Goal: Find contact information: Find contact information

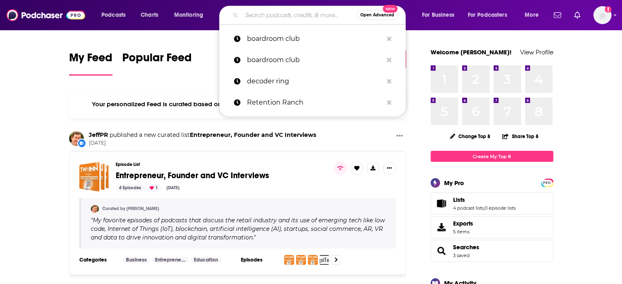
click at [257, 14] on input "Search podcasts, credits, & more..." at bounding box center [299, 15] width 115 height 13
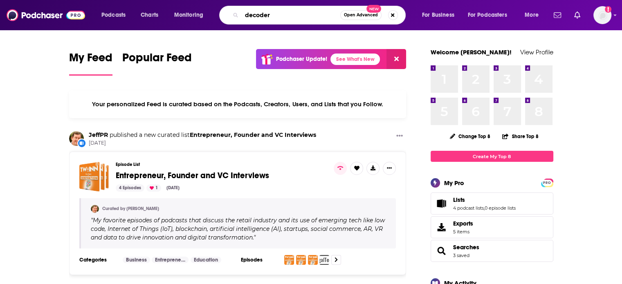
type input "decoder"
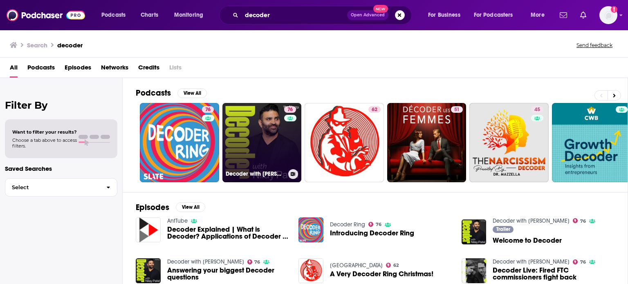
click at [260, 142] on link "76 Decoder with Nilay Patel" at bounding box center [262, 142] width 79 height 79
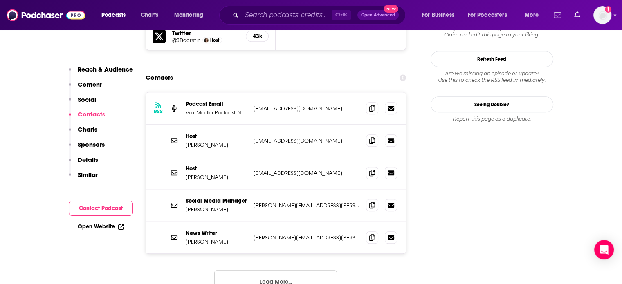
scroll to position [805, 0]
click at [286, 270] on button "Load More..." at bounding box center [275, 281] width 123 height 22
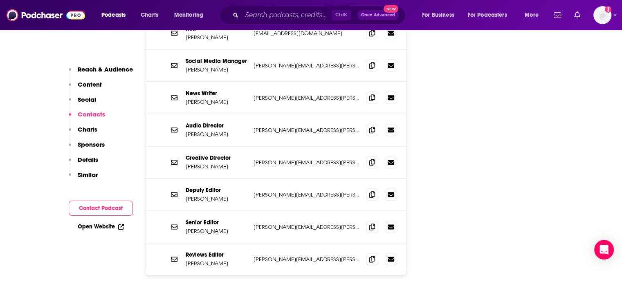
scroll to position [945, 0]
drag, startPoint x: 225, startPoint y: 182, endPoint x: 183, endPoint y: 183, distance: 42.1
click at [183, 211] on div "Senior Editor Richard Lawler richard.lawler@theverge.com richard.lawler@theverg…" at bounding box center [276, 227] width 261 height 32
copy p "Richard Lawler"
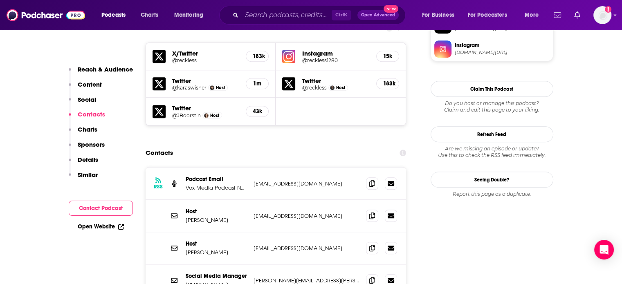
scroll to position [729, 0]
click at [372, 180] on icon at bounding box center [372, 183] width 6 height 7
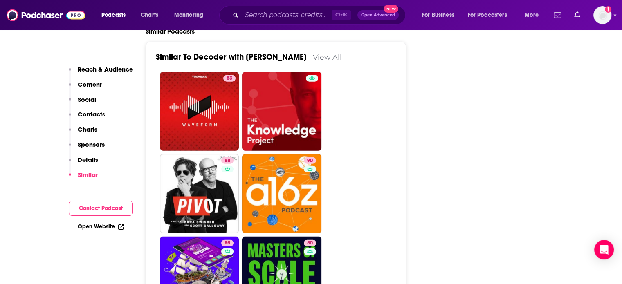
scroll to position [2071, 0]
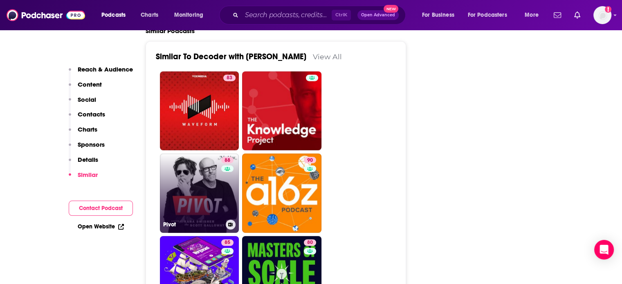
click at [186, 154] on link "88 Pivot" at bounding box center [199, 193] width 79 height 79
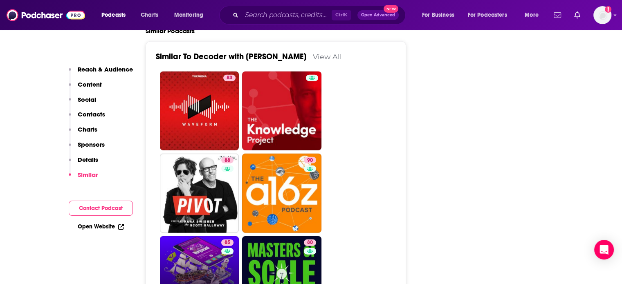
click at [200, 236] on link "85 The Vergecast" at bounding box center [199, 275] width 79 height 79
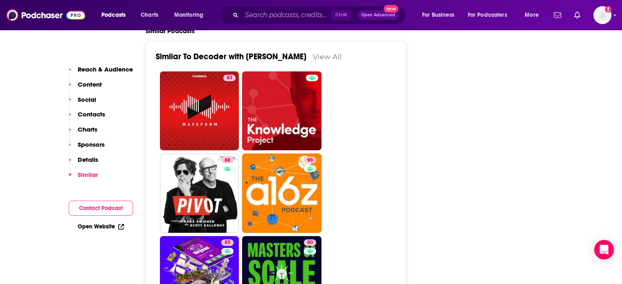
scroll to position [2158, 0]
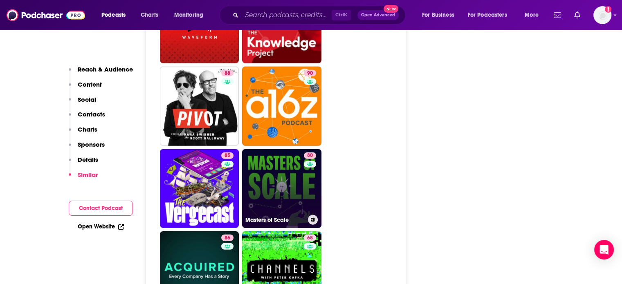
click at [272, 149] on link "80 Masters of Scale" at bounding box center [281, 188] width 79 height 79
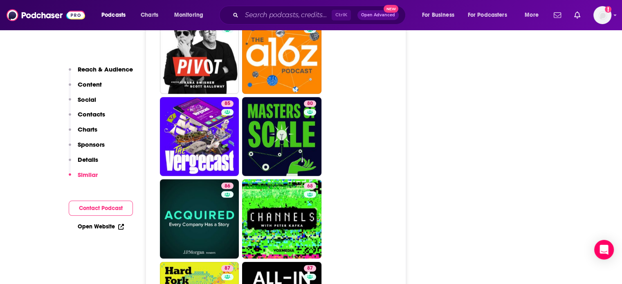
scroll to position [2289, 0]
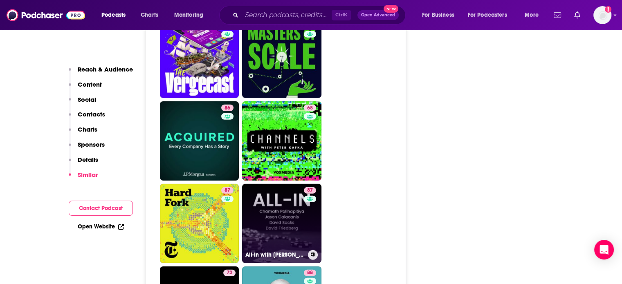
click at [288, 184] on link "87 All-In with Chamath, Jason, Sacks & Friedberg" at bounding box center [281, 223] width 79 height 79
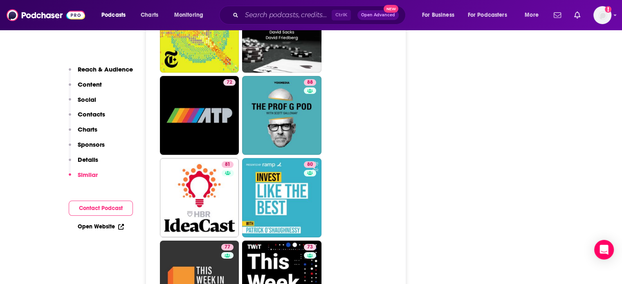
scroll to position [2479, 0]
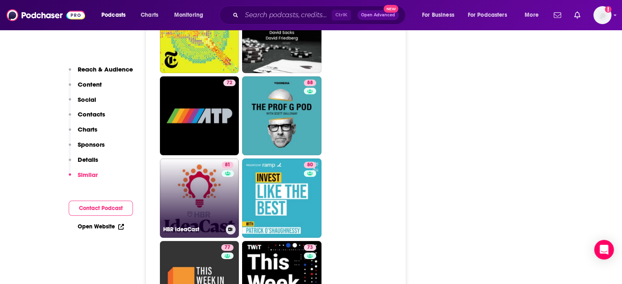
click at [216, 159] on link "81 HBR IdeaCast" at bounding box center [199, 198] width 79 height 79
type input "https://www.podchaser.com/podcasts/hbr-ideacast-7063"
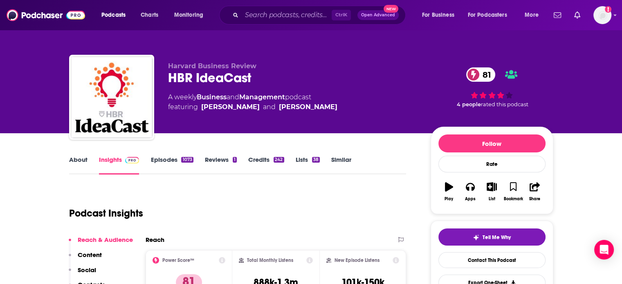
click at [76, 158] on link "About" at bounding box center [78, 165] width 18 height 19
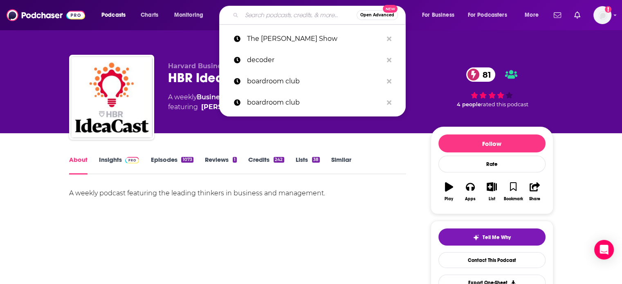
click at [281, 16] on input "Search podcasts, credits, & more..." at bounding box center [299, 15] width 115 height 13
paste input "Not Boring"
type input "Not Boring"
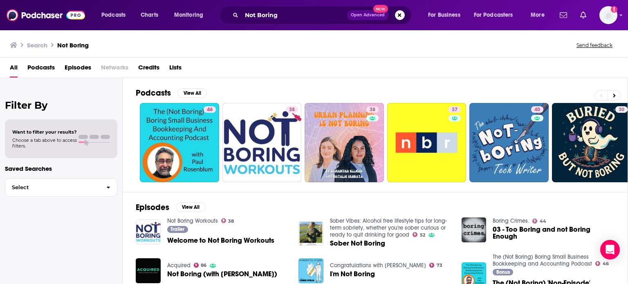
click at [41, 67] on span "Podcasts" at bounding box center [40, 69] width 27 height 17
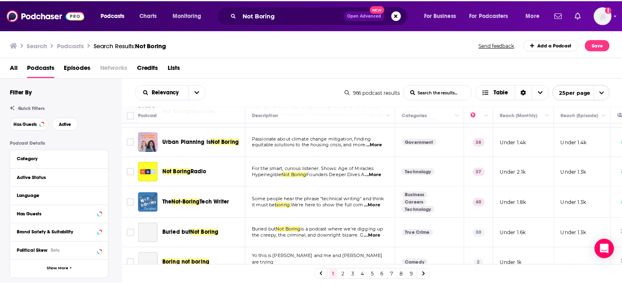
scroll to position [62, 0]
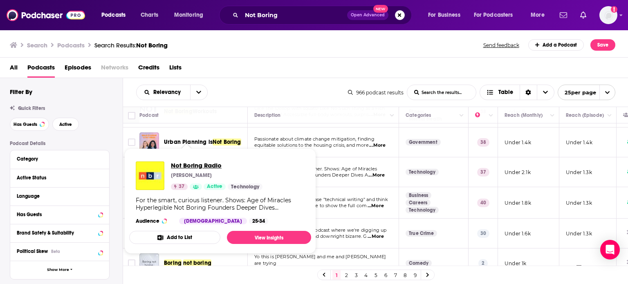
click at [185, 168] on span "Not Boring Radio" at bounding box center [217, 166] width 92 height 8
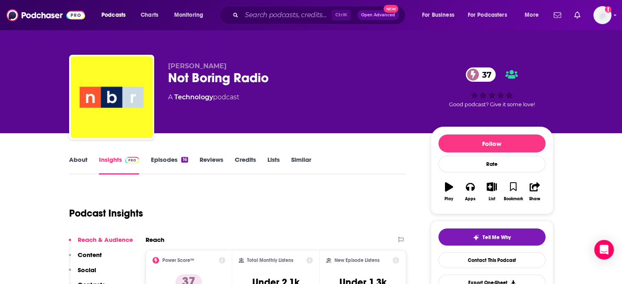
click at [79, 163] on link "About" at bounding box center [78, 165] width 18 height 19
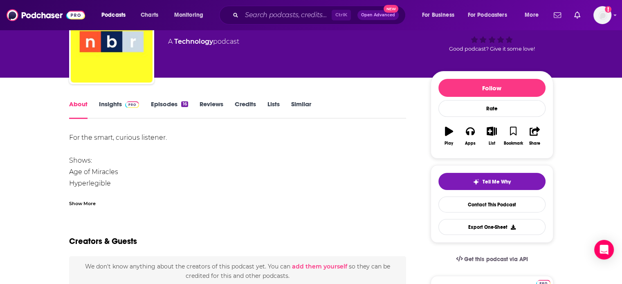
scroll to position [56, 0]
click at [85, 201] on div "Show More" at bounding box center [82, 203] width 27 height 8
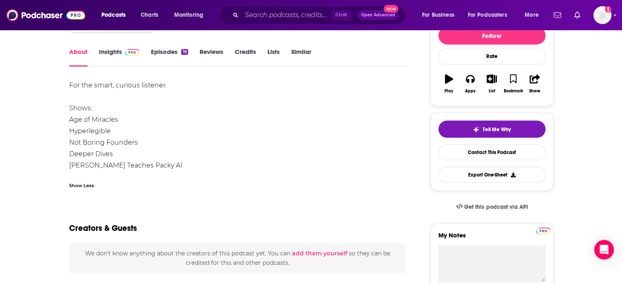
scroll to position [109, 0]
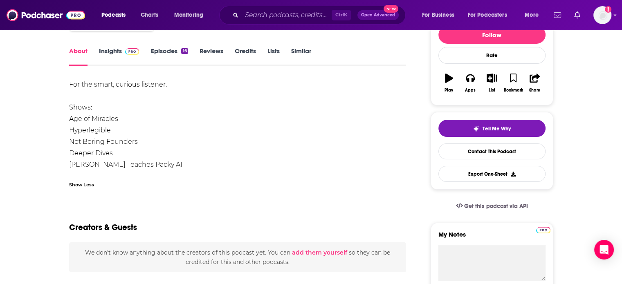
click at [125, 56] on link "Insights" at bounding box center [119, 56] width 41 height 19
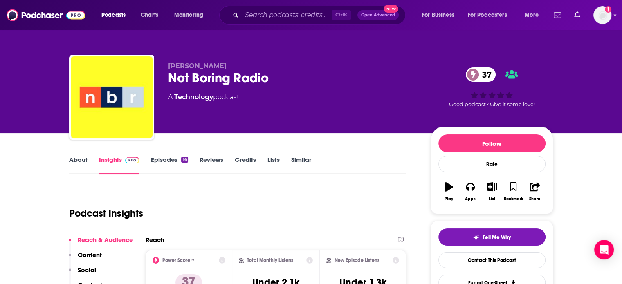
click at [176, 161] on link "Episodes 16" at bounding box center [169, 165] width 37 height 19
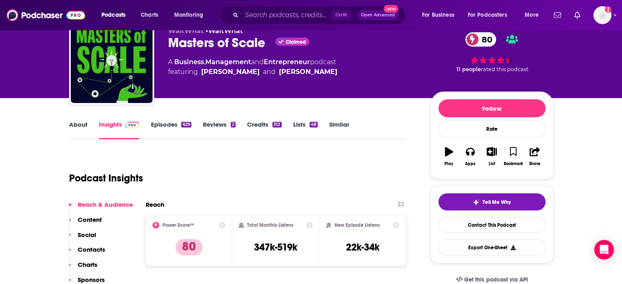
scroll to position [1, 0]
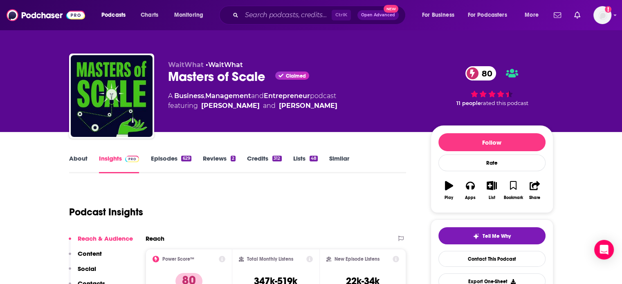
click at [75, 158] on link "About" at bounding box center [78, 164] width 18 height 19
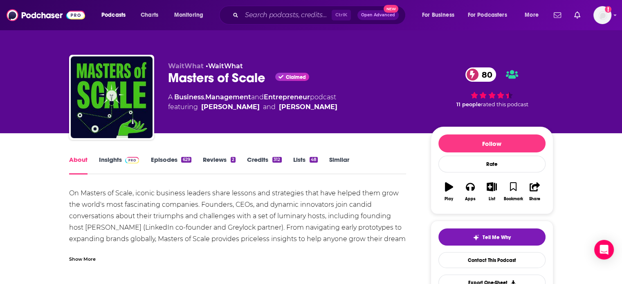
scroll to position [77, 0]
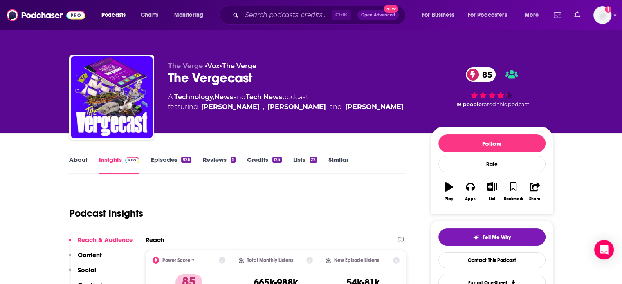
click at [173, 157] on link "Episodes 926" at bounding box center [171, 165] width 41 height 19
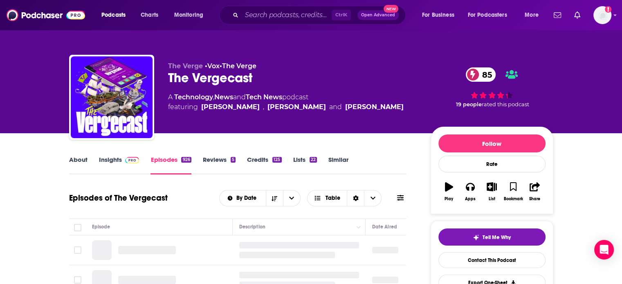
scroll to position [66, 0]
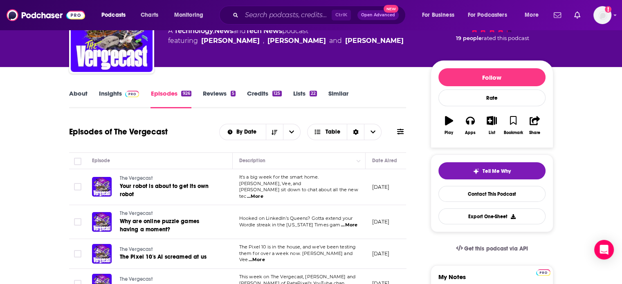
click at [116, 97] on link "Insights" at bounding box center [119, 99] width 41 height 19
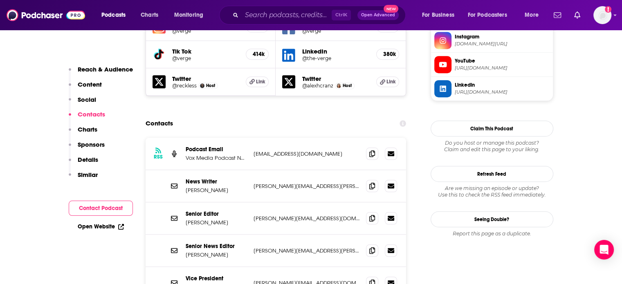
scroll to position [779, 0]
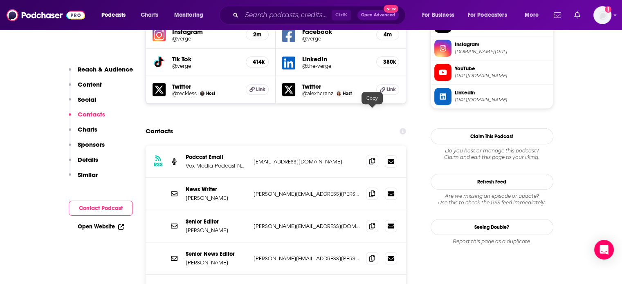
click at [371, 158] on icon at bounding box center [372, 161] width 6 height 7
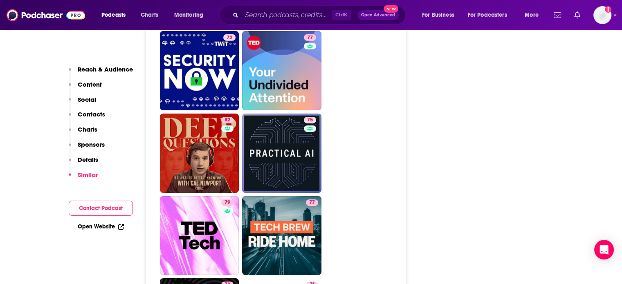
scroll to position [2724, 0]
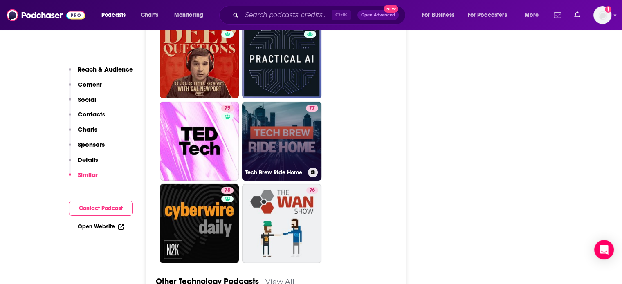
click at [291, 102] on link "77 Tech Brew Ride Home" at bounding box center [281, 141] width 79 height 79
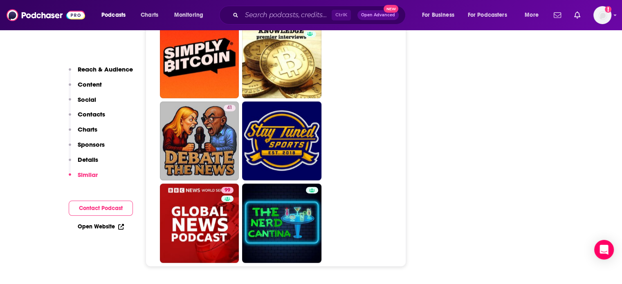
scroll to position [4289, 0]
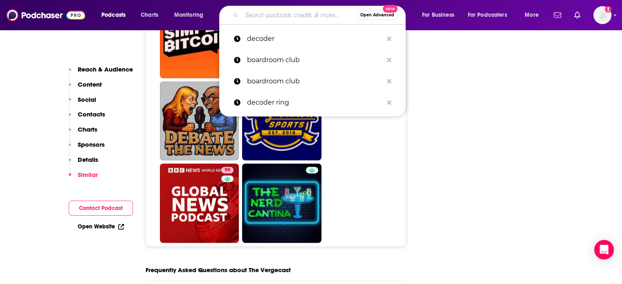
click at [279, 10] on input "Search podcasts, credits, & more..." at bounding box center [299, 15] width 115 height 13
paste input "The Tim Ferriss Show"
type input "The Tim Ferriss Show"
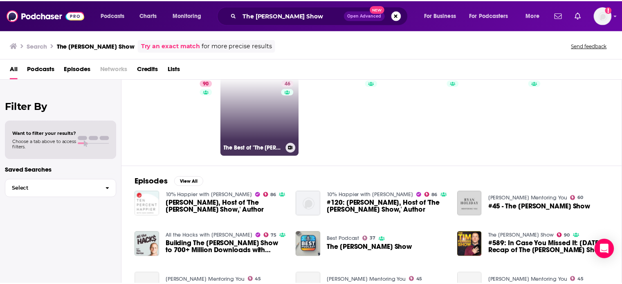
scroll to position [28, 0]
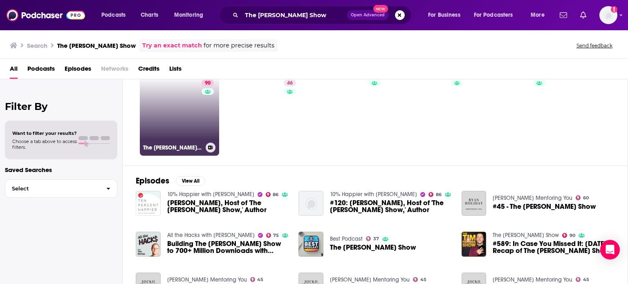
click at [173, 114] on link "90 The Tim Ferriss Show" at bounding box center [179, 116] width 79 height 79
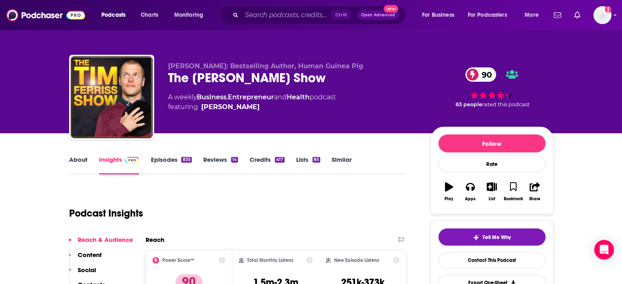
click at [81, 164] on link "About" at bounding box center [78, 165] width 18 height 19
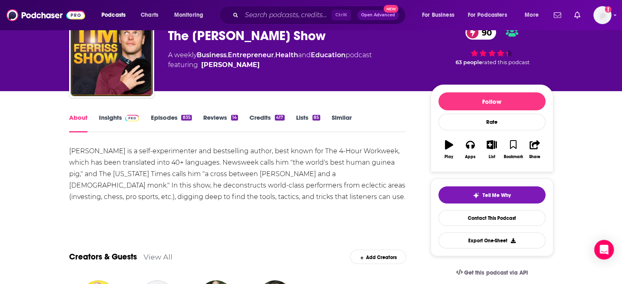
scroll to position [43, 0]
click at [213, 122] on link "Reviews 14" at bounding box center [220, 122] width 35 height 19
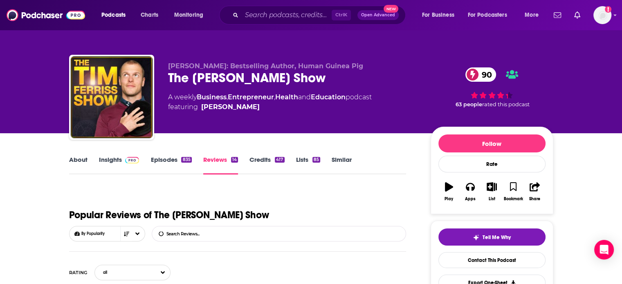
click at [167, 158] on link "Episodes 835" at bounding box center [171, 165] width 41 height 19
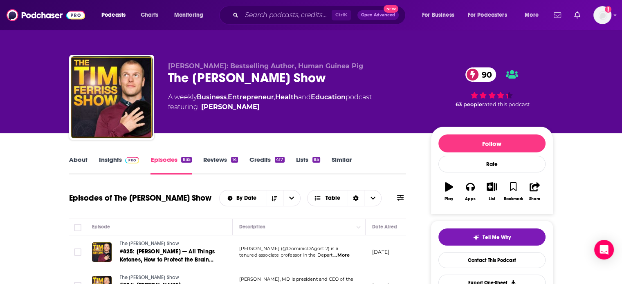
click at [117, 162] on link "Insights" at bounding box center [119, 165] width 41 height 19
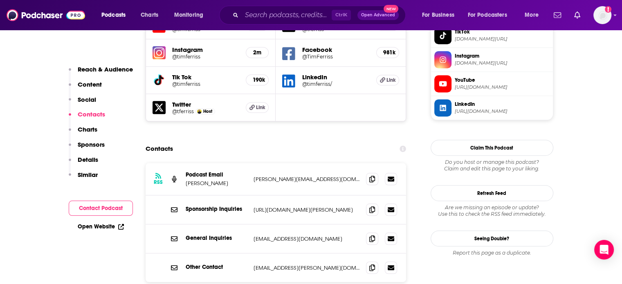
scroll to position [767, 0]
click at [371, 176] on icon at bounding box center [372, 179] width 6 height 7
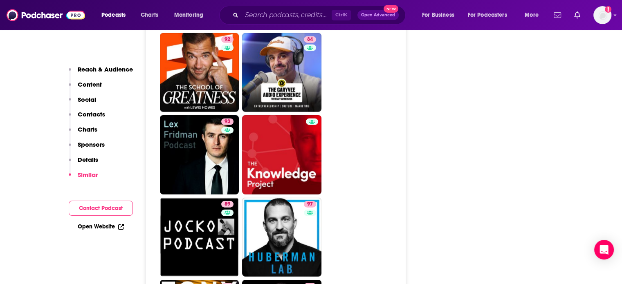
scroll to position [2012, 0]
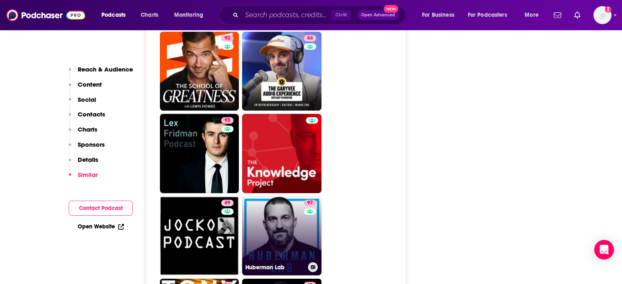
click at [290, 197] on link "97 Huberman Lab" at bounding box center [281, 236] width 79 height 79
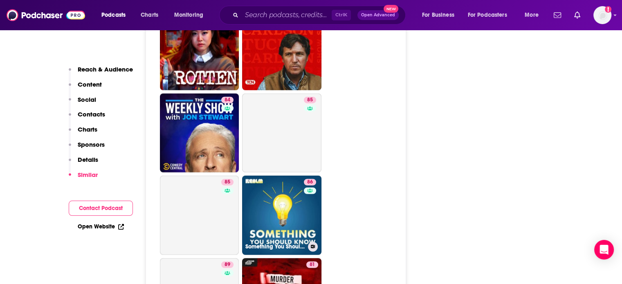
scroll to position [2050, 0]
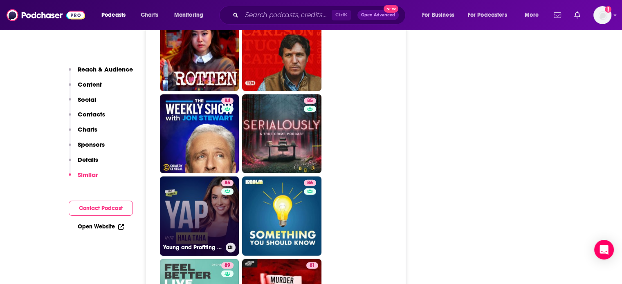
click at [186, 191] on link "85 Young and Profiting with Hala Taha (Entrepreneurship, Sales, Marketing)" at bounding box center [199, 216] width 79 height 79
type input "https://www.podchaser.com/podcasts/young-and-profiting-with-hala-654179"
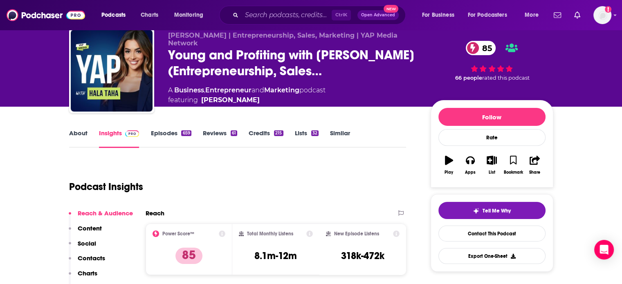
scroll to position [17, 0]
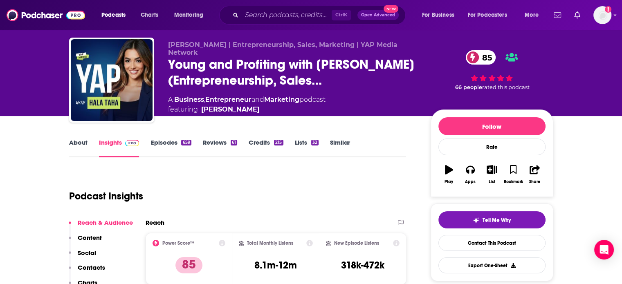
click at [86, 143] on link "About" at bounding box center [78, 148] width 18 height 19
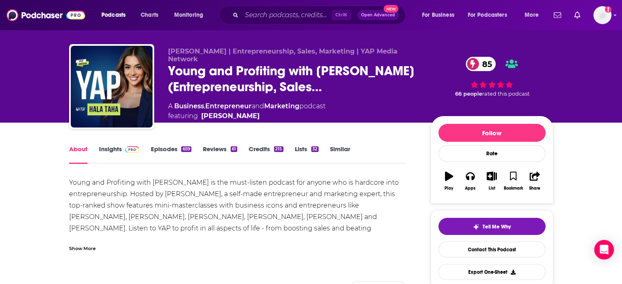
scroll to position [37, 0]
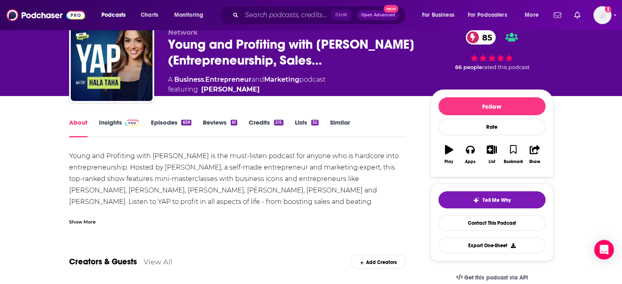
click at [83, 223] on div "Show More" at bounding box center [82, 222] width 27 height 8
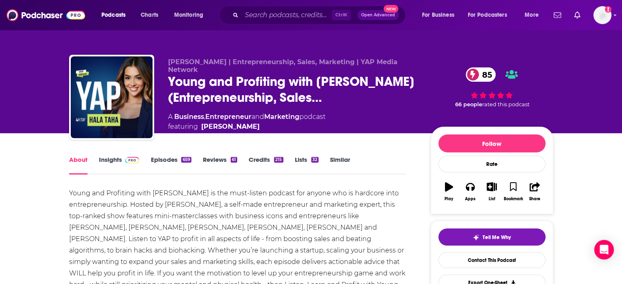
scroll to position [66, 0]
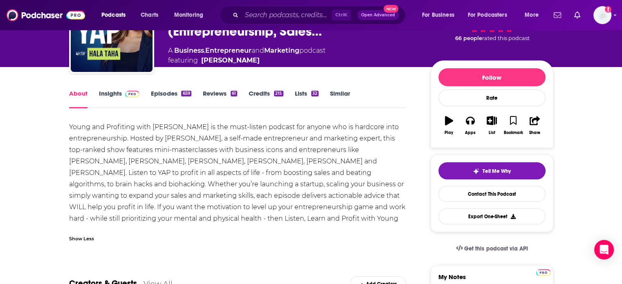
click at [122, 95] on span at bounding box center [131, 94] width 18 height 8
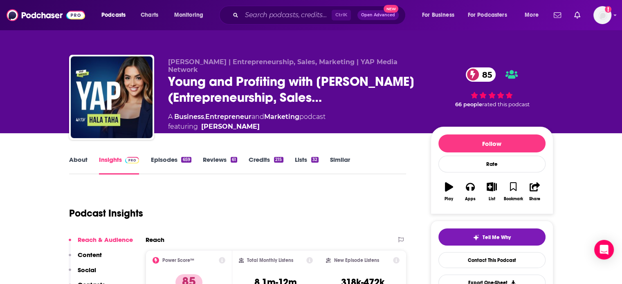
click at [81, 160] on link "About" at bounding box center [78, 165] width 18 height 19
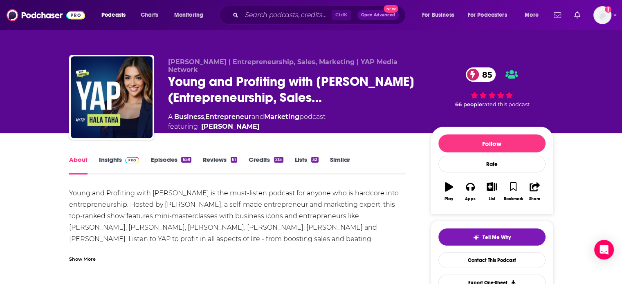
click at [126, 162] on img at bounding box center [132, 160] width 14 height 7
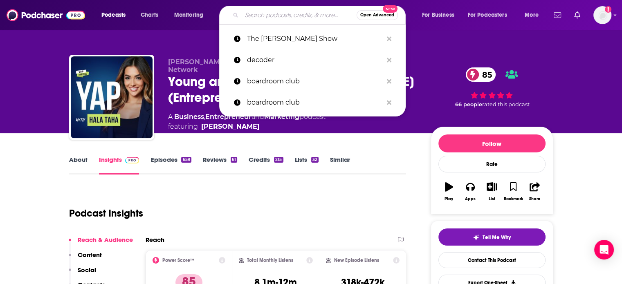
click at [280, 12] on input "Search podcasts, credits, & more..." at bounding box center [299, 15] width 115 height 13
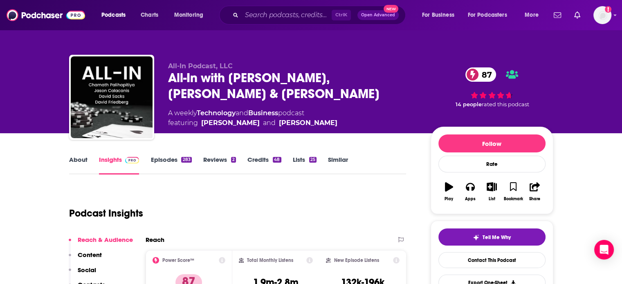
click at [80, 166] on link "About" at bounding box center [78, 165] width 18 height 19
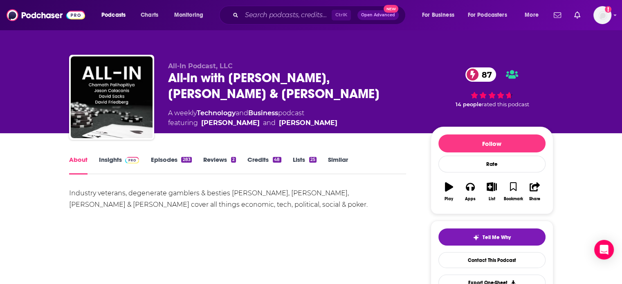
click at [169, 160] on link "Episodes 283" at bounding box center [171, 165] width 41 height 19
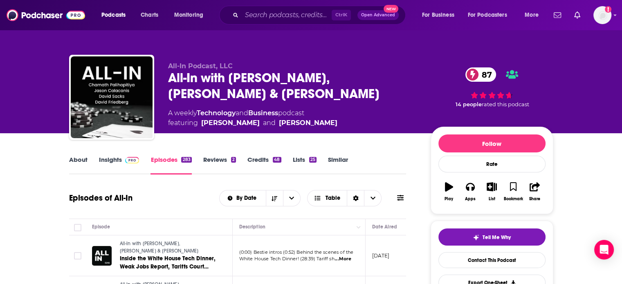
click at [108, 163] on link "Insights" at bounding box center [119, 165] width 41 height 19
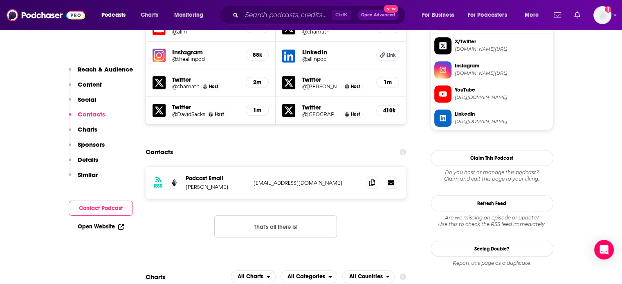
scroll to position [822, 0]
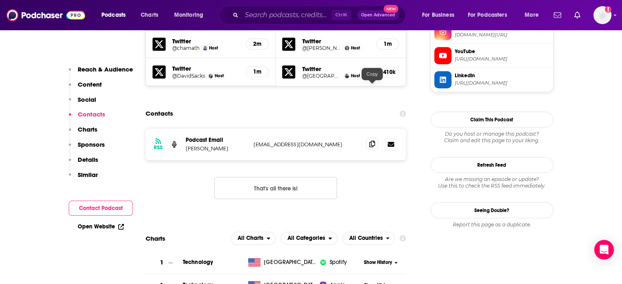
click at [369, 141] on icon at bounding box center [372, 144] width 6 height 7
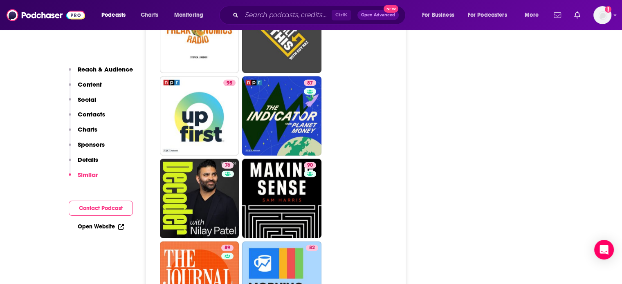
scroll to position [1932, 0]
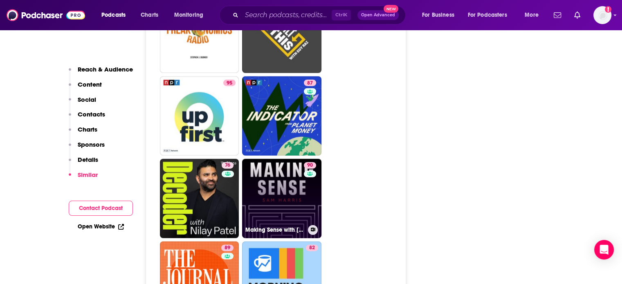
click at [280, 159] on link "90 Making Sense with [PERSON_NAME]" at bounding box center [281, 198] width 79 height 79
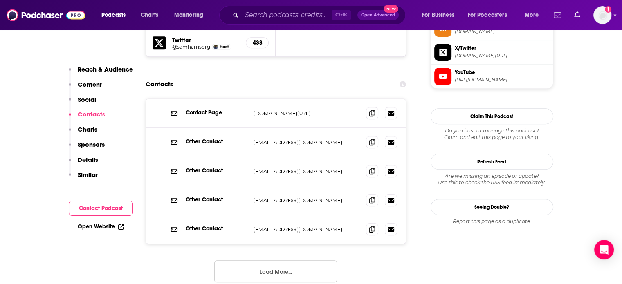
scroll to position [777, 0]
click at [299, 261] on button "Load More..." at bounding box center [275, 272] width 123 height 22
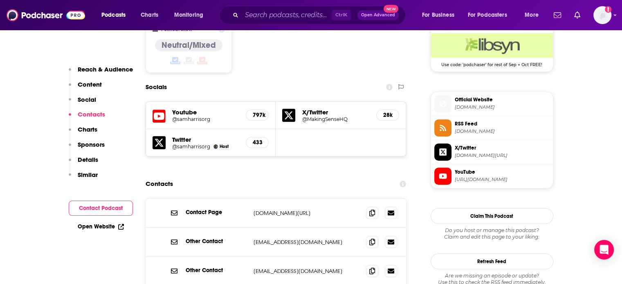
scroll to position [794, 0]
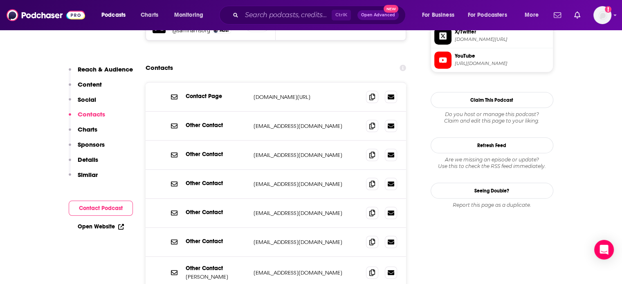
drag, startPoint x: 313, startPoint y: 49, endPoint x: 252, endPoint y: 49, distance: 60.5
click at [252, 83] on div "Contact Page [DOMAIN_NAME][URL] [DOMAIN_NAME][URL]" at bounding box center [276, 97] width 261 height 29
copy p "[DOMAIN_NAME][URL]"
click at [370, 122] on icon at bounding box center [372, 125] width 6 height 7
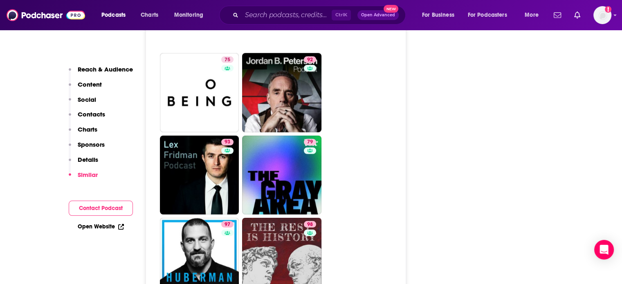
scroll to position [2227, 0]
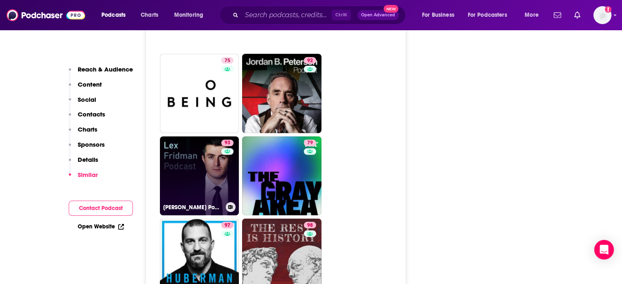
click at [180, 137] on link "93 [PERSON_NAME] Podcast" at bounding box center [199, 176] width 79 height 79
type input "[URL][DOMAIN_NAME][PERSON_NAME]"
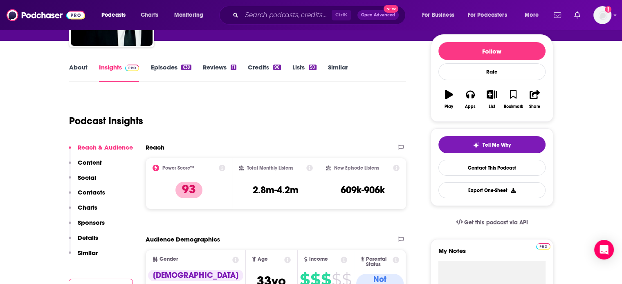
scroll to position [92, 0]
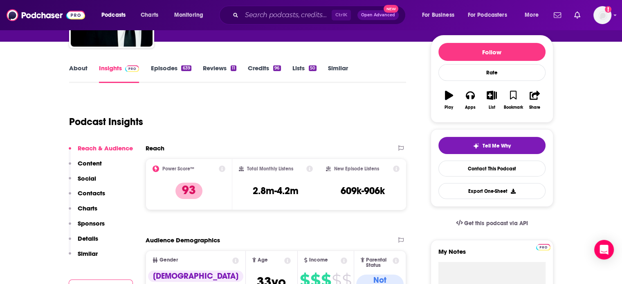
click at [81, 68] on link "About" at bounding box center [78, 73] width 18 height 19
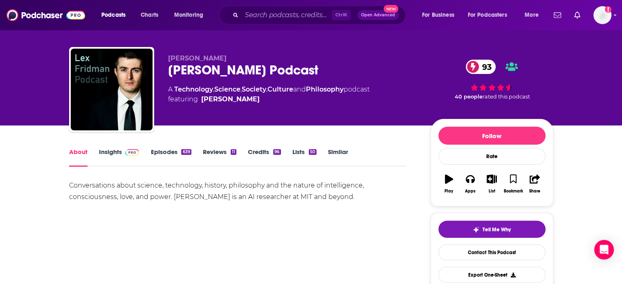
scroll to position [9, 0]
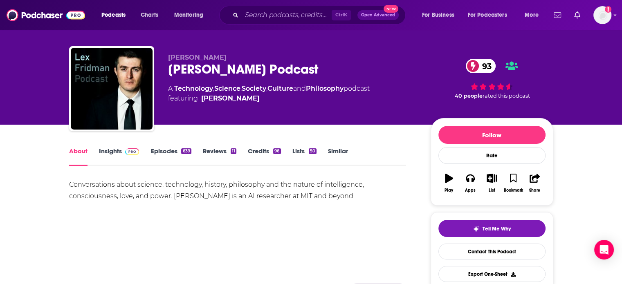
click at [113, 152] on link "Insights" at bounding box center [119, 156] width 41 height 19
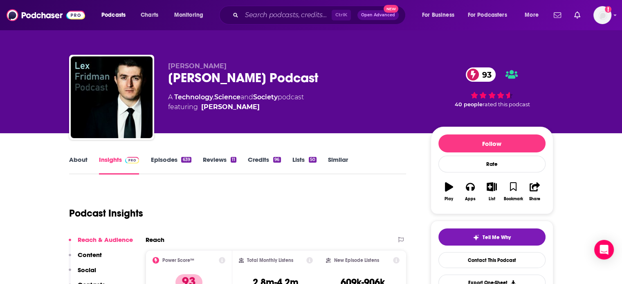
click at [169, 161] on link "Episodes 639" at bounding box center [171, 165] width 41 height 19
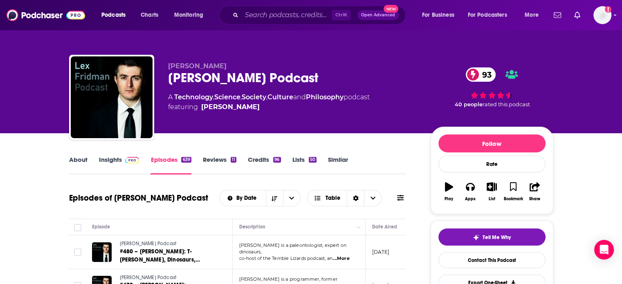
click at [111, 164] on link "Insights" at bounding box center [119, 165] width 41 height 19
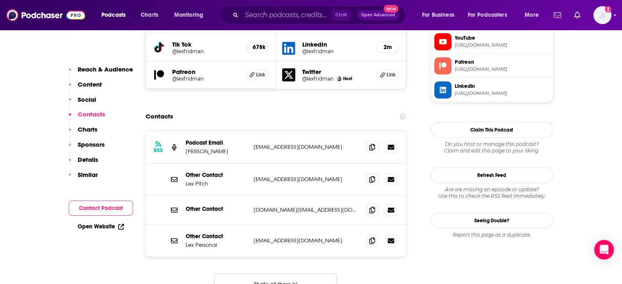
scroll to position [809, 0]
click at [373, 144] on icon at bounding box center [372, 147] width 6 height 7
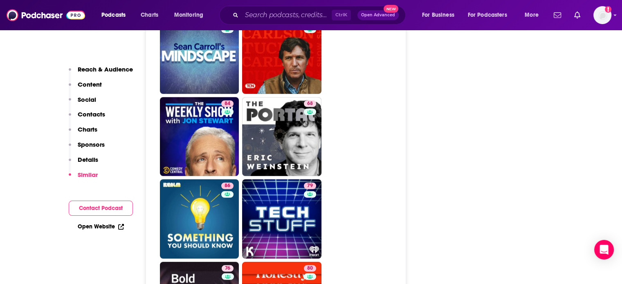
scroll to position [2269, 0]
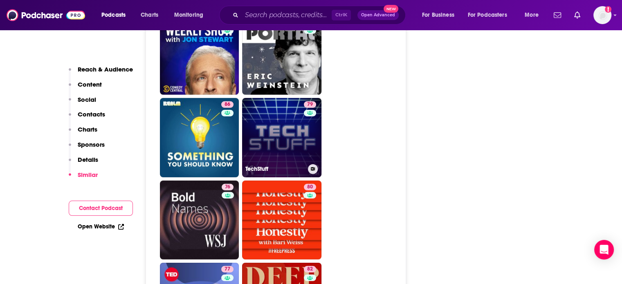
click at [271, 98] on link "79 TechStuff" at bounding box center [281, 137] width 79 height 79
type input "https://www.podchaser.com/podcasts/techstuff-164302"
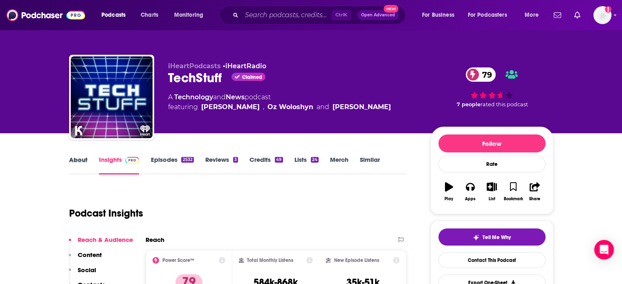
click at [88, 159] on div "About" at bounding box center [84, 165] width 30 height 19
click at [79, 158] on link "About" at bounding box center [78, 165] width 18 height 19
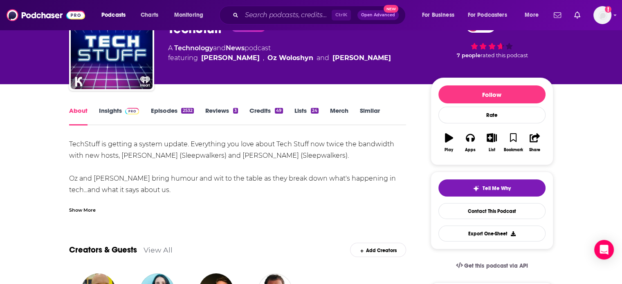
scroll to position [115, 0]
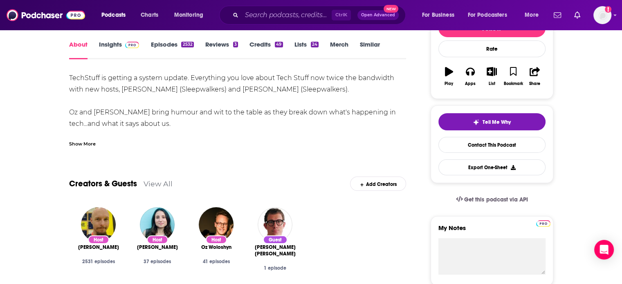
click at [85, 143] on div "Show More" at bounding box center [82, 144] width 27 height 8
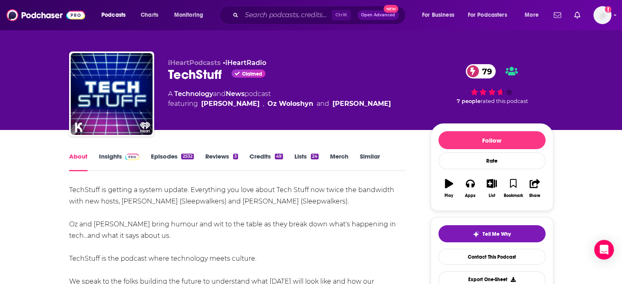
scroll to position [0, 0]
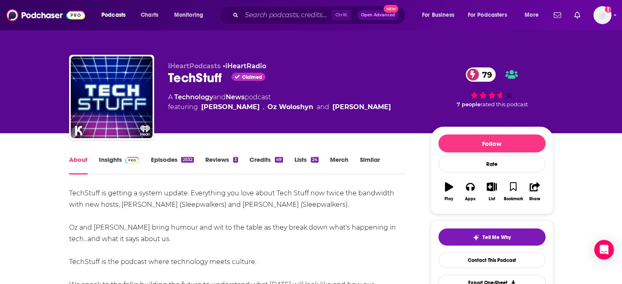
click at [174, 162] on link "Episodes 2532" at bounding box center [172, 165] width 43 height 19
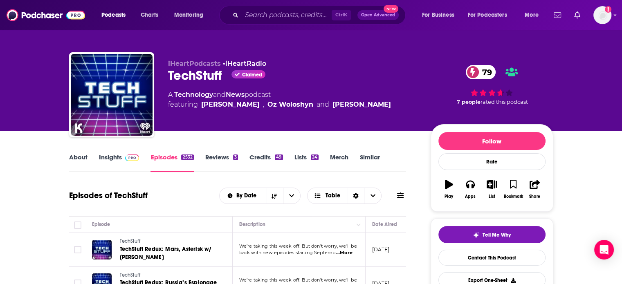
scroll to position [2, 0]
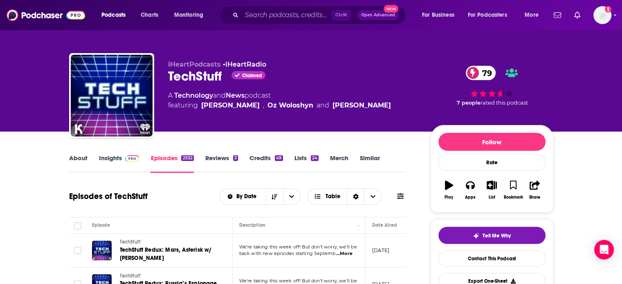
click at [119, 158] on link "Insights" at bounding box center [119, 163] width 41 height 19
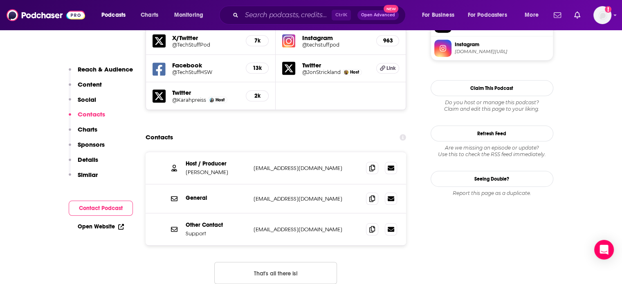
scroll to position [758, 0]
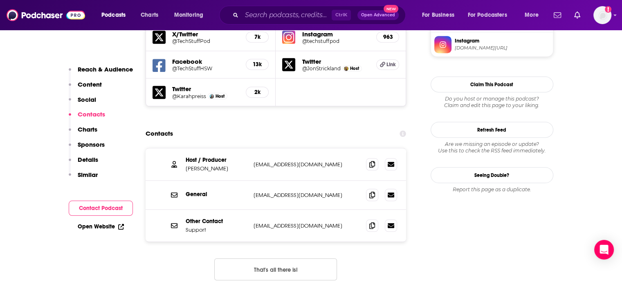
click at [286, 259] on button "That's all there is!" at bounding box center [275, 270] width 123 height 22
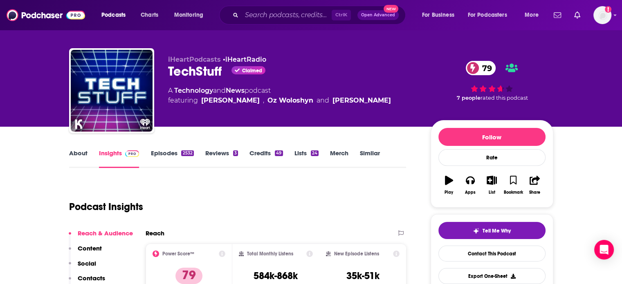
scroll to position [0, 0]
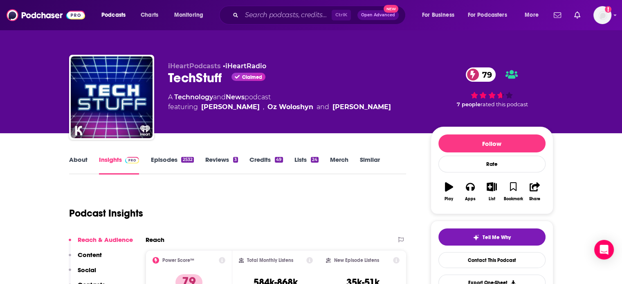
click at [81, 159] on link "About" at bounding box center [78, 165] width 18 height 19
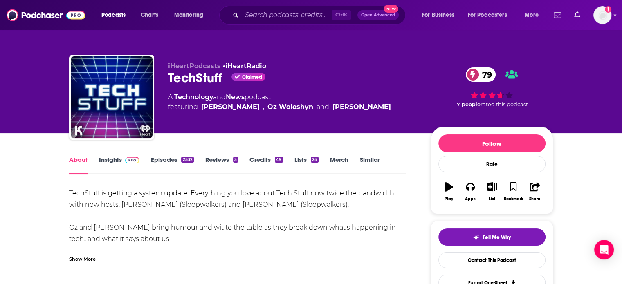
scroll to position [111, 0]
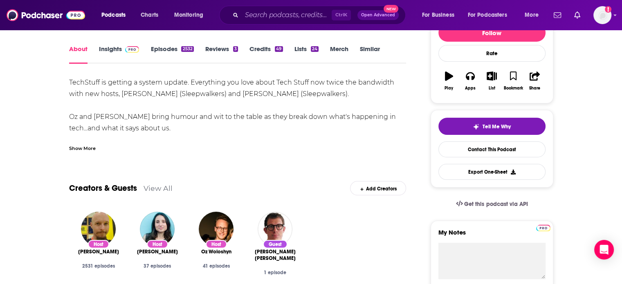
click at [72, 146] on div "Show More" at bounding box center [82, 148] width 27 height 8
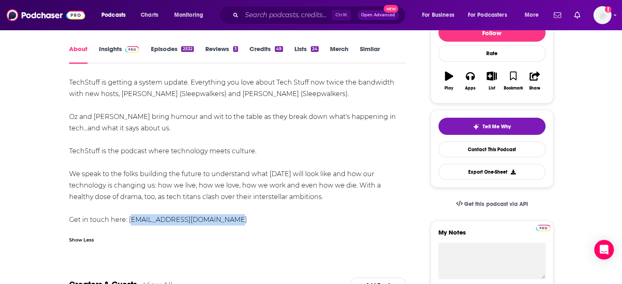
drag, startPoint x: 128, startPoint y: 220, endPoint x: 223, endPoint y: 220, distance: 95.3
click at [223, 220] on div "TechStuff is getting a system update. Everything you love about Tech Stuff now …" at bounding box center [238, 151] width 338 height 149
copy div "techstuffpodcast@gmail.com"
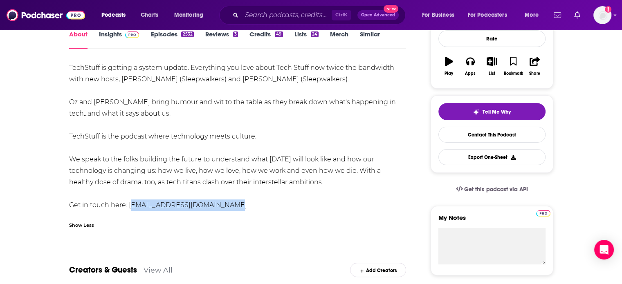
scroll to position [0, 0]
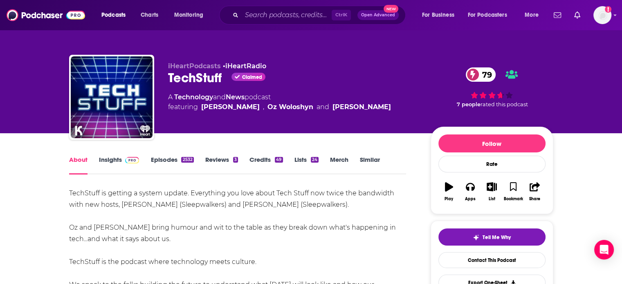
click at [121, 161] on link "Insights" at bounding box center [119, 165] width 41 height 19
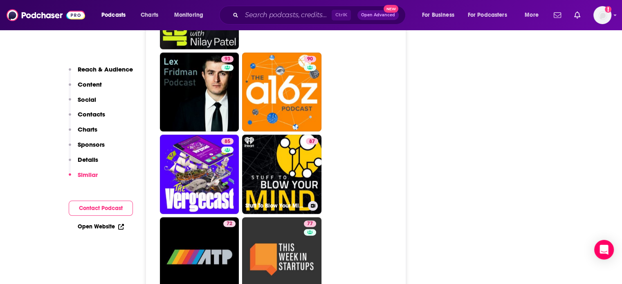
scroll to position [1954, 0]
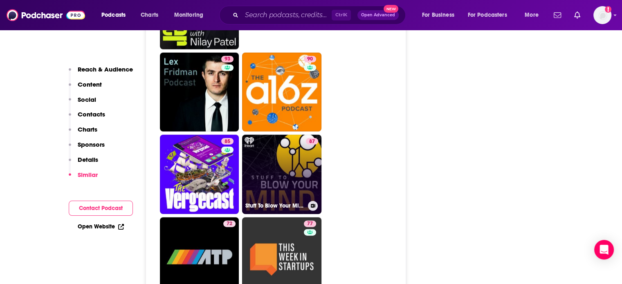
click at [280, 135] on link "87 Stuff To Blow Your Mind" at bounding box center [281, 174] width 79 height 79
type input "https://www.podchaser.com/podcasts/stuff-to-blow-your-mind-11871"
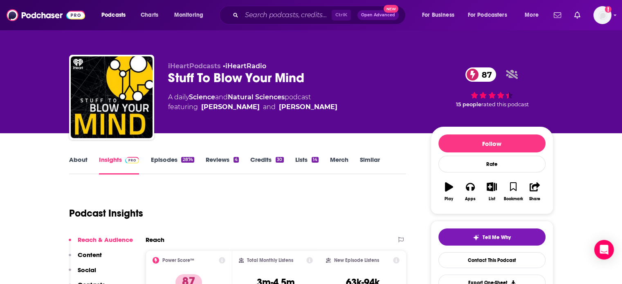
click at [176, 162] on link "Episodes 2874" at bounding box center [172, 165] width 43 height 19
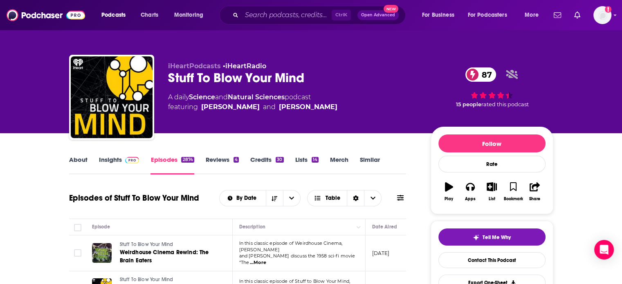
click at [124, 165] on link "Insights" at bounding box center [119, 165] width 41 height 19
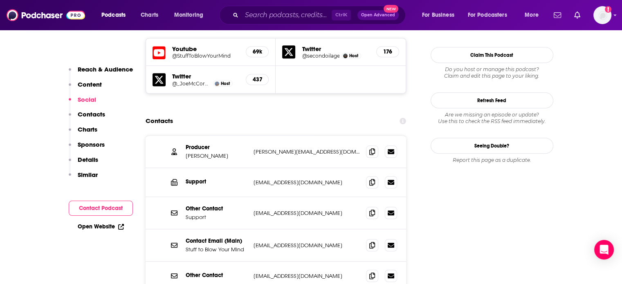
scroll to position [812, 0]
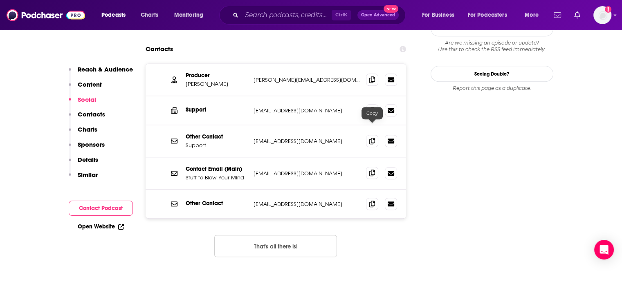
click at [373, 170] on icon at bounding box center [372, 173] width 6 height 7
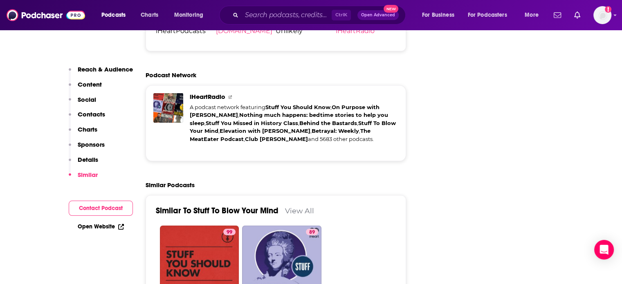
scroll to position [1728, 0]
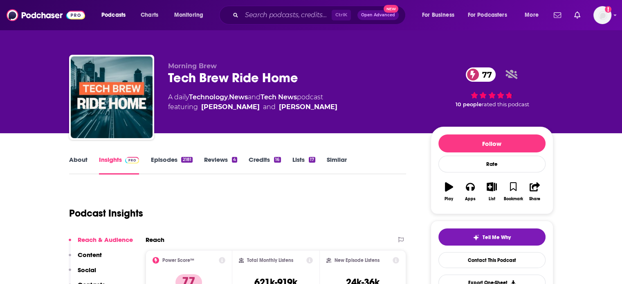
click at [80, 160] on link "About" at bounding box center [78, 165] width 18 height 19
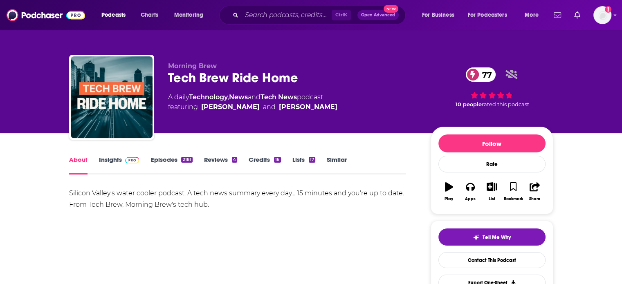
click at [110, 164] on link "Insights" at bounding box center [119, 165] width 41 height 19
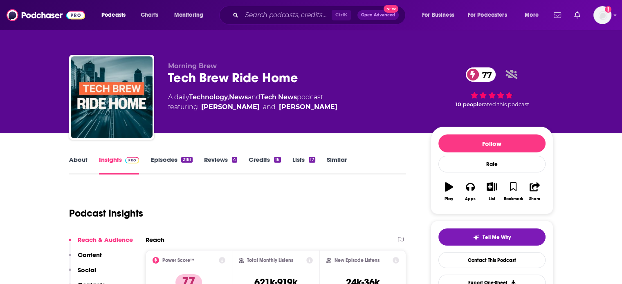
click at [170, 162] on link "Episodes 2181" at bounding box center [172, 165] width 42 height 19
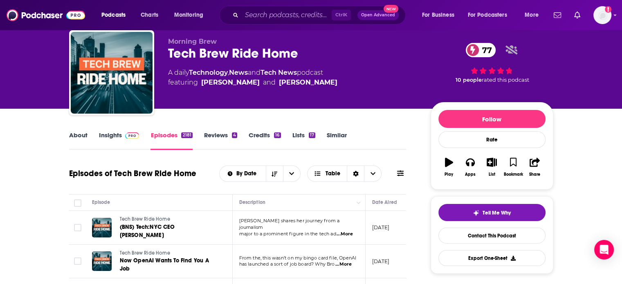
scroll to position [23, 0]
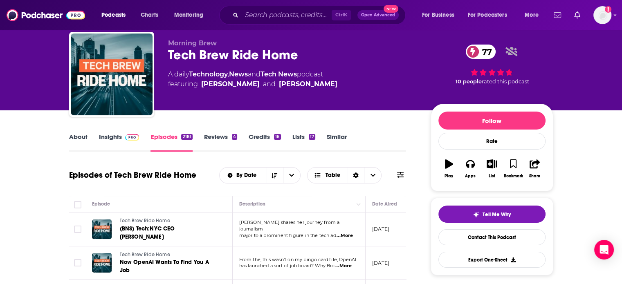
click at [131, 140] on img at bounding box center [132, 137] width 14 height 7
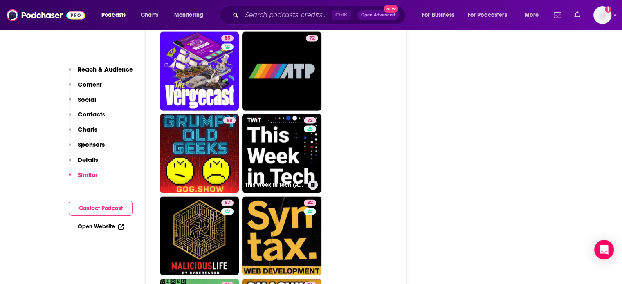
scroll to position [1773, 0]
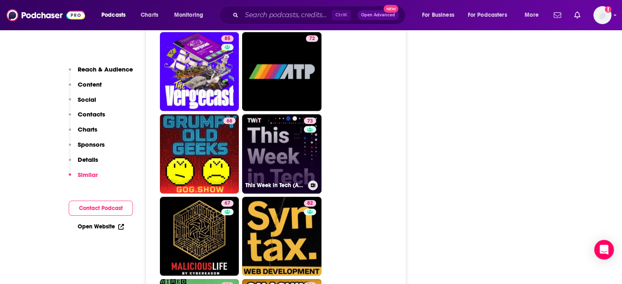
click at [282, 128] on link "73 This Week in Tech (Audio)" at bounding box center [281, 154] width 79 height 79
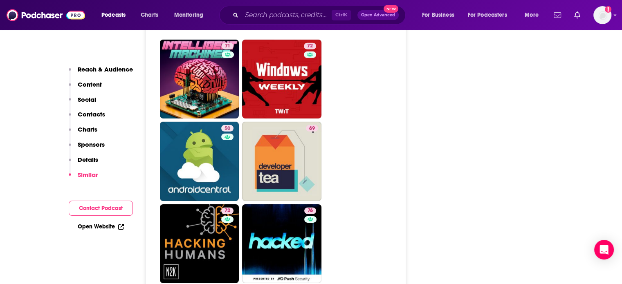
scroll to position [2508, 0]
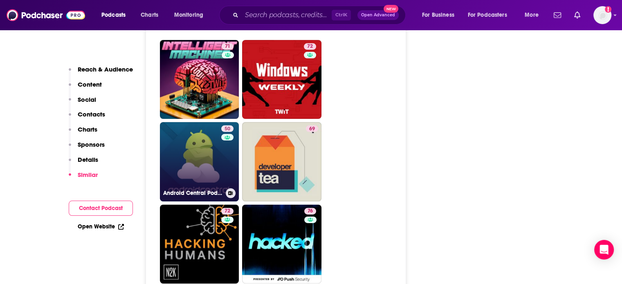
click at [210, 122] on link "50 Android Central Podcast" at bounding box center [199, 161] width 79 height 79
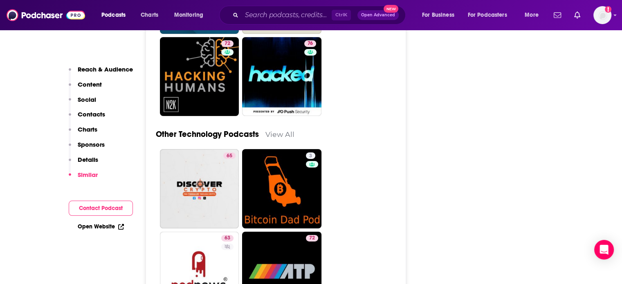
scroll to position [2600, 0]
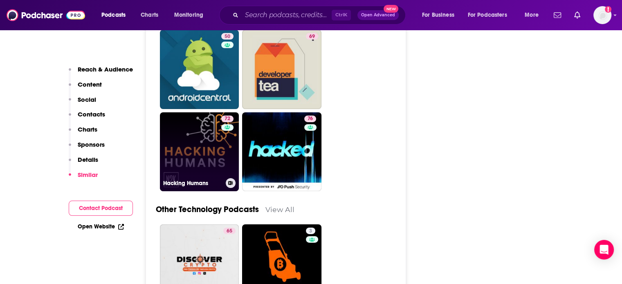
click at [209, 118] on link "72 Hacking Humans" at bounding box center [199, 152] width 79 height 79
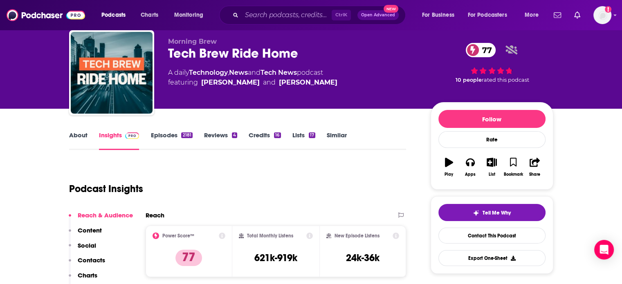
scroll to position [0, 0]
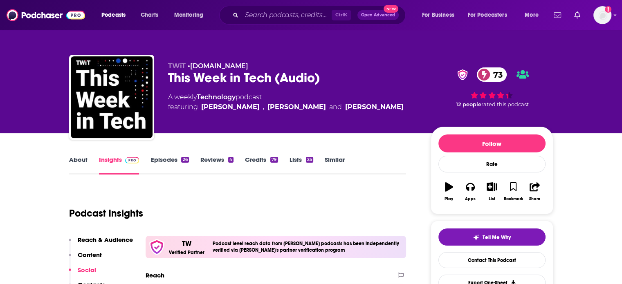
scroll to position [50, 0]
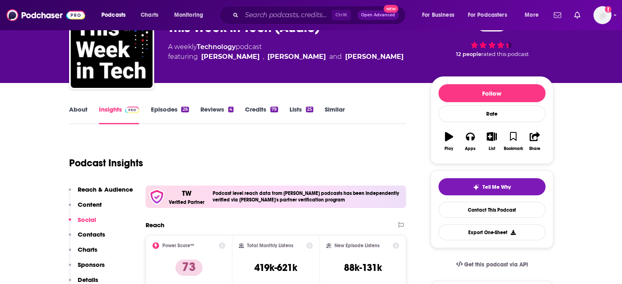
click at [69, 113] on link "About" at bounding box center [78, 115] width 18 height 19
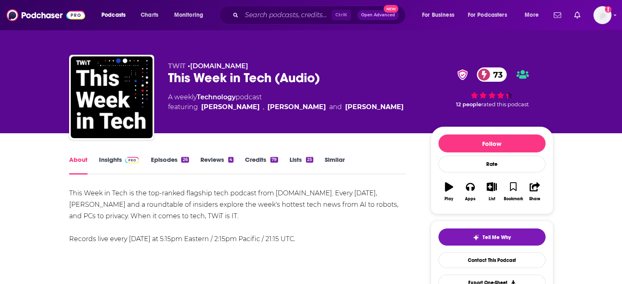
scroll to position [52, 0]
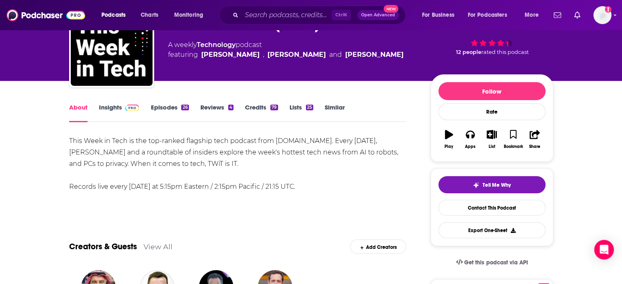
click at [120, 109] on link "Insights" at bounding box center [119, 113] width 41 height 19
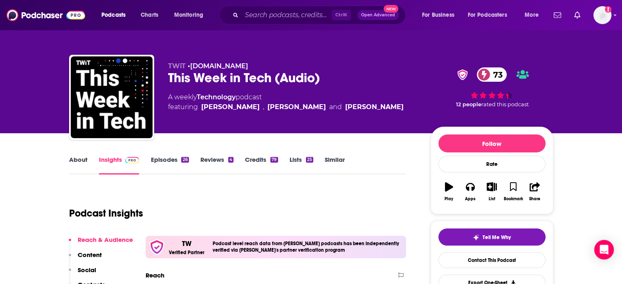
click at [173, 159] on link "Episodes 26" at bounding box center [170, 165] width 38 height 19
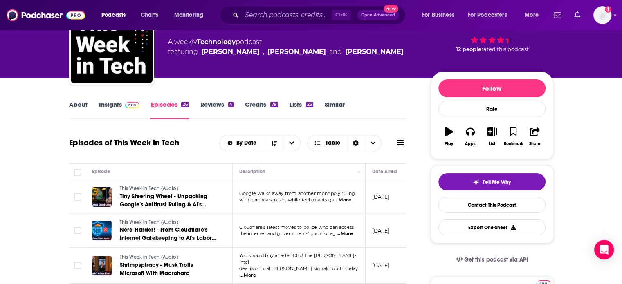
scroll to position [55, 0]
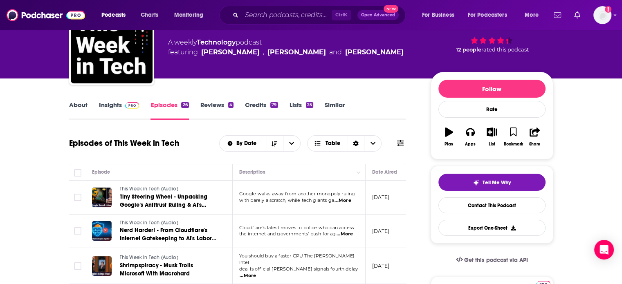
click at [113, 106] on link "Insights" at bounding box center [119, 110] width 41 height 19
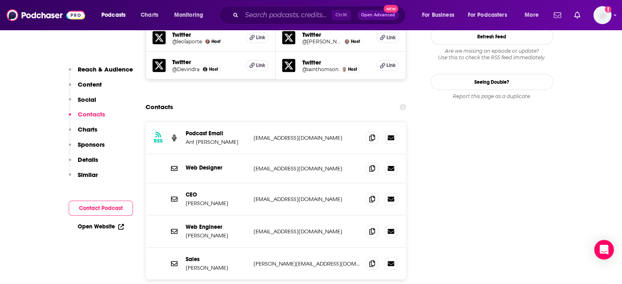
scroll to position [839, 0]
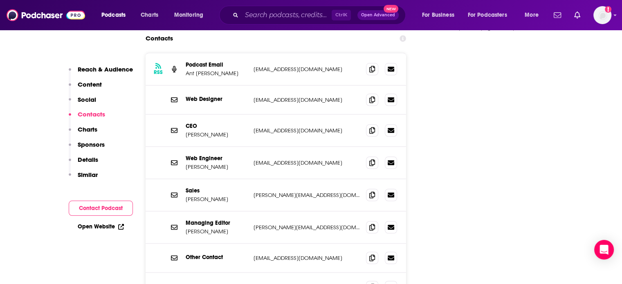
scroll to position [813, 0]
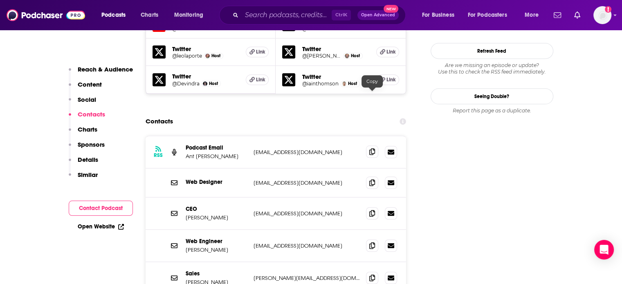
click at [368, 146] on span at bounding box center [372, 152] width 12 height 12
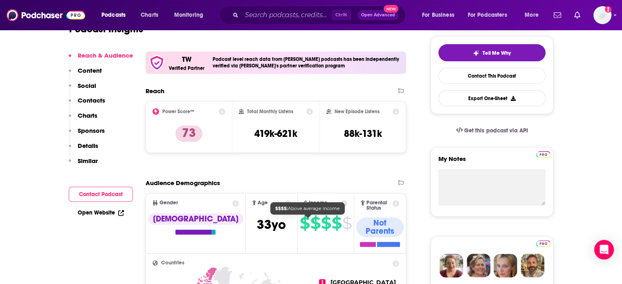
scroll to position [0, 0]
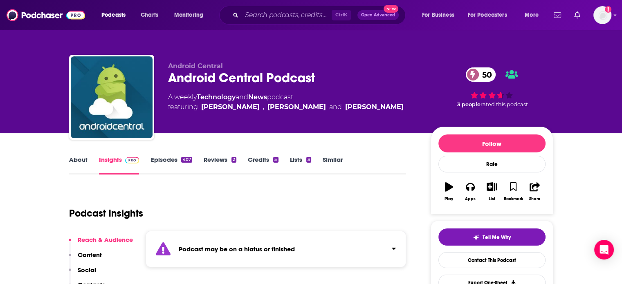
click at [176, 164] on link "Episodes 407" at bounding box center [171, 165] width 41 height 19
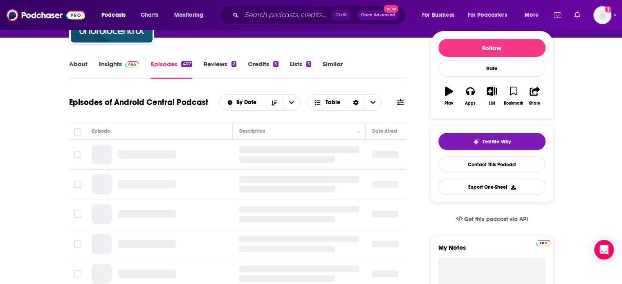
scroll to position [95, 0]
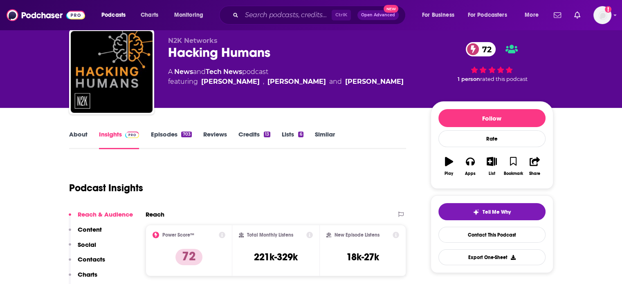
scroll to position [20, 0]
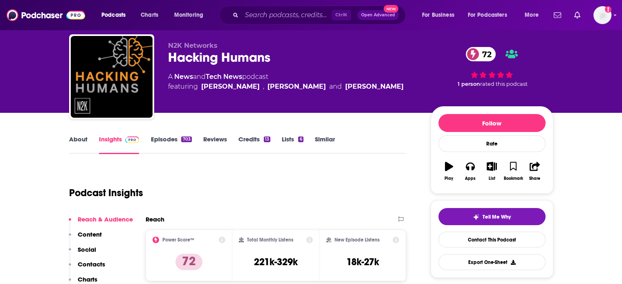
click at [83, 139] on link "About" at bounding box center [78, 144] width 18 height 19
